Goal: Check status: Check status

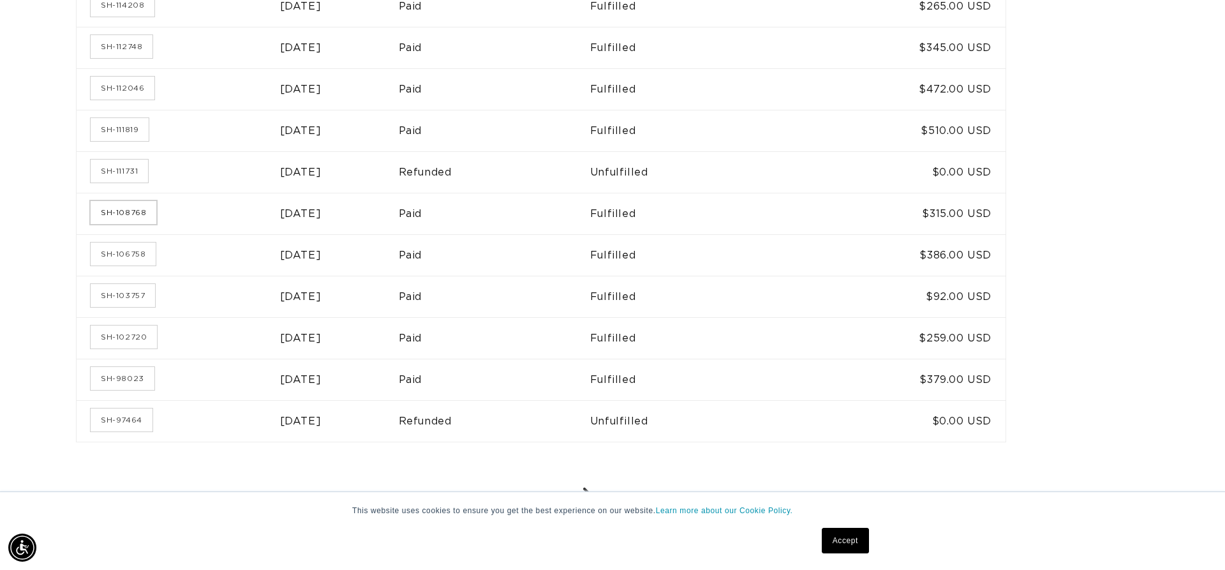
click at [140, 206] on link "SH-108768" at bounding box center [124, 212] width 66 height 23
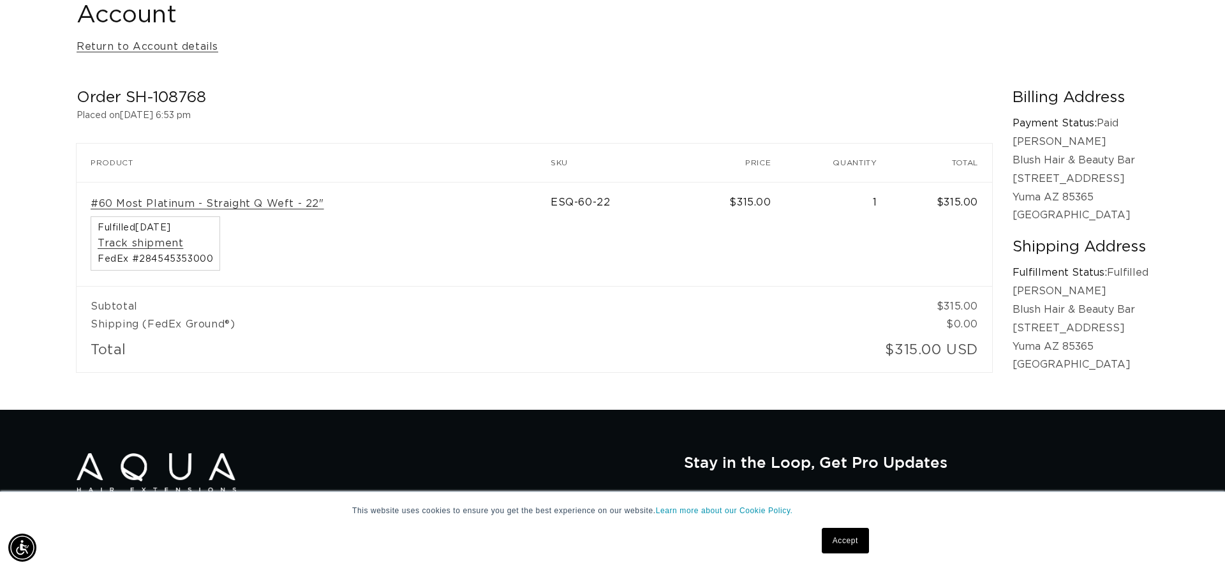
scroll to position [0, 1134]
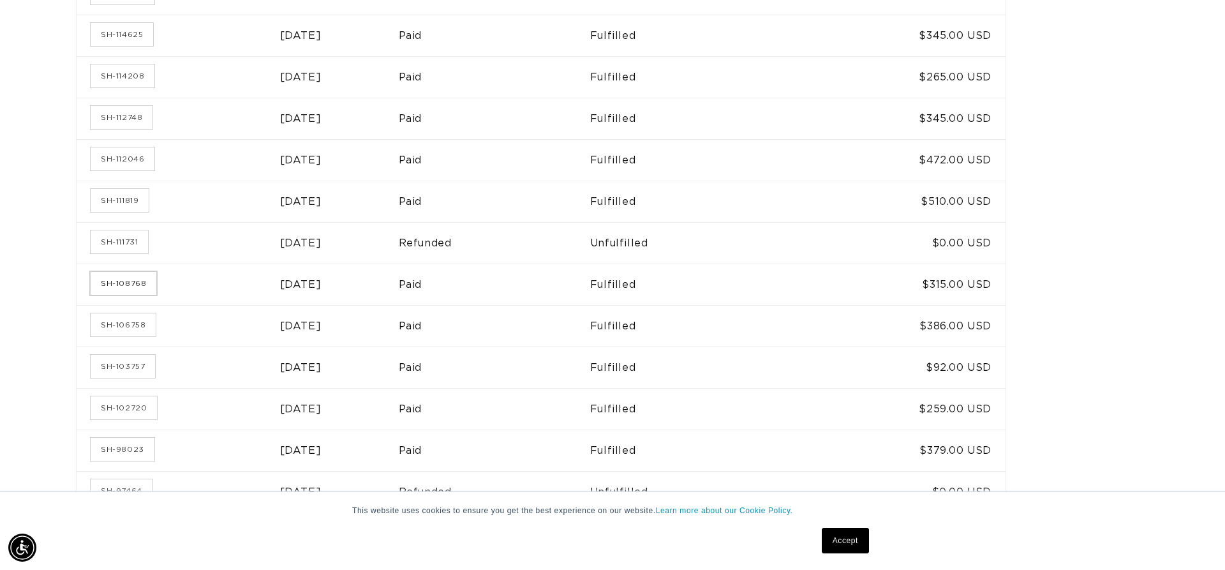
click at [147, 279] on link "SH-108768" at bounding box center [124, 283] width 66 height 23
